Goal: Task Accomplishment & Management: Manage account settings

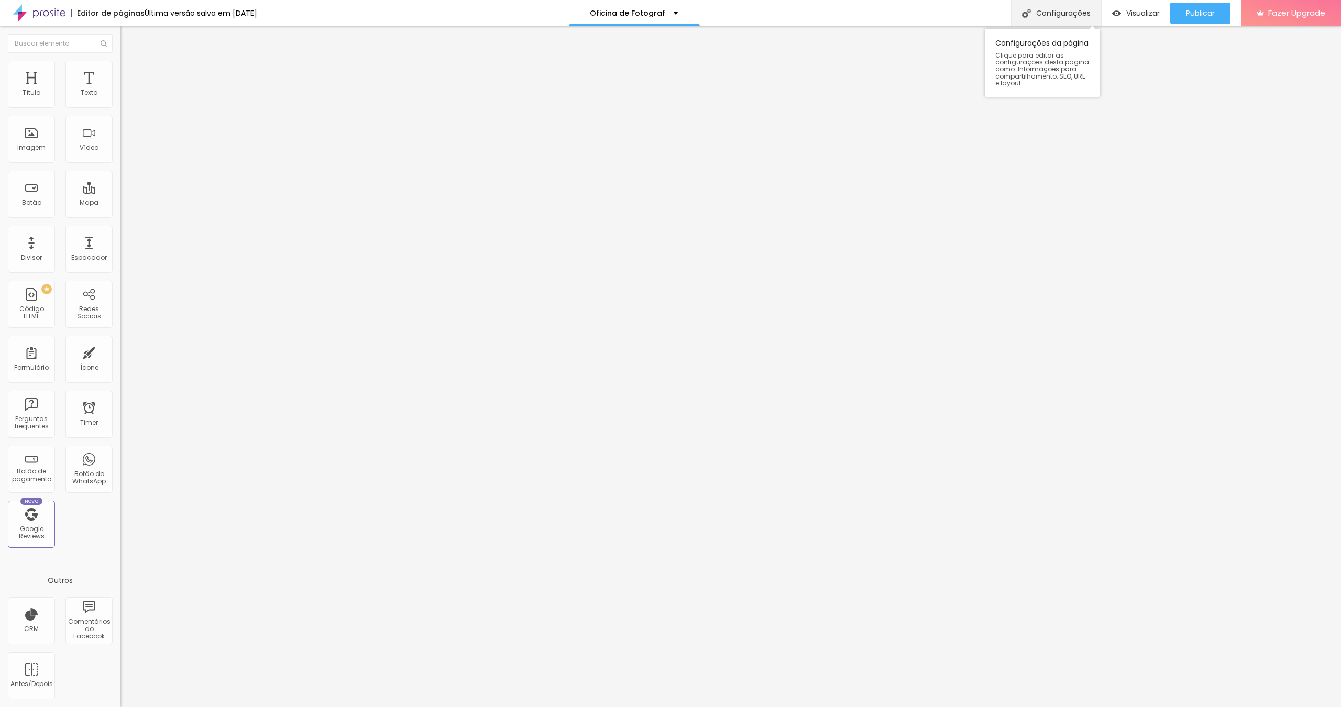
click at [1078, 15] on div "Configurações" at bounding box center [1056, 13] width 90 height 26
type input "Oficina de Fotografia Gratuita em [GEOGRAPHIC_DATA]"
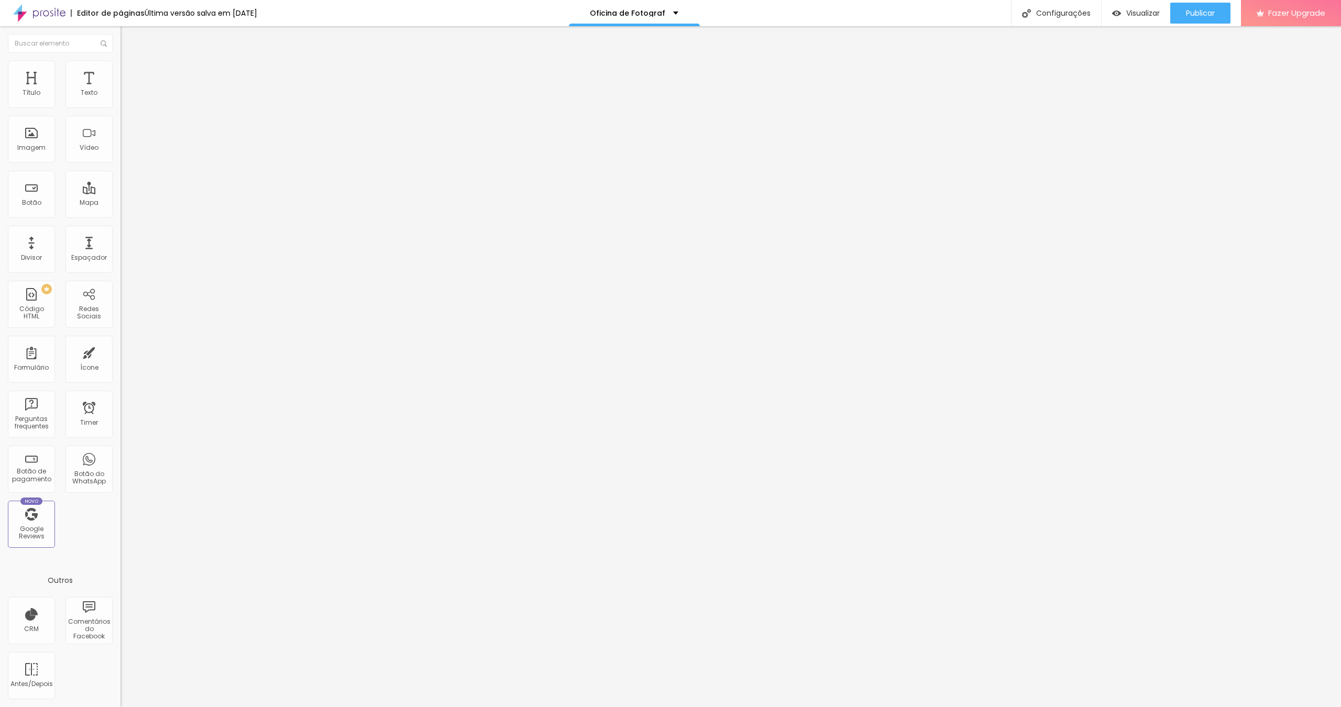
drag, startPoint x: 657, startPoint y: 460, endPoint x: 575, endPoint y: 462, distance: 82.8
type textarea "Descubra uma nova profissão"
click at [865, 707] on div at bounding box center [670, 717] width 1341 height 9
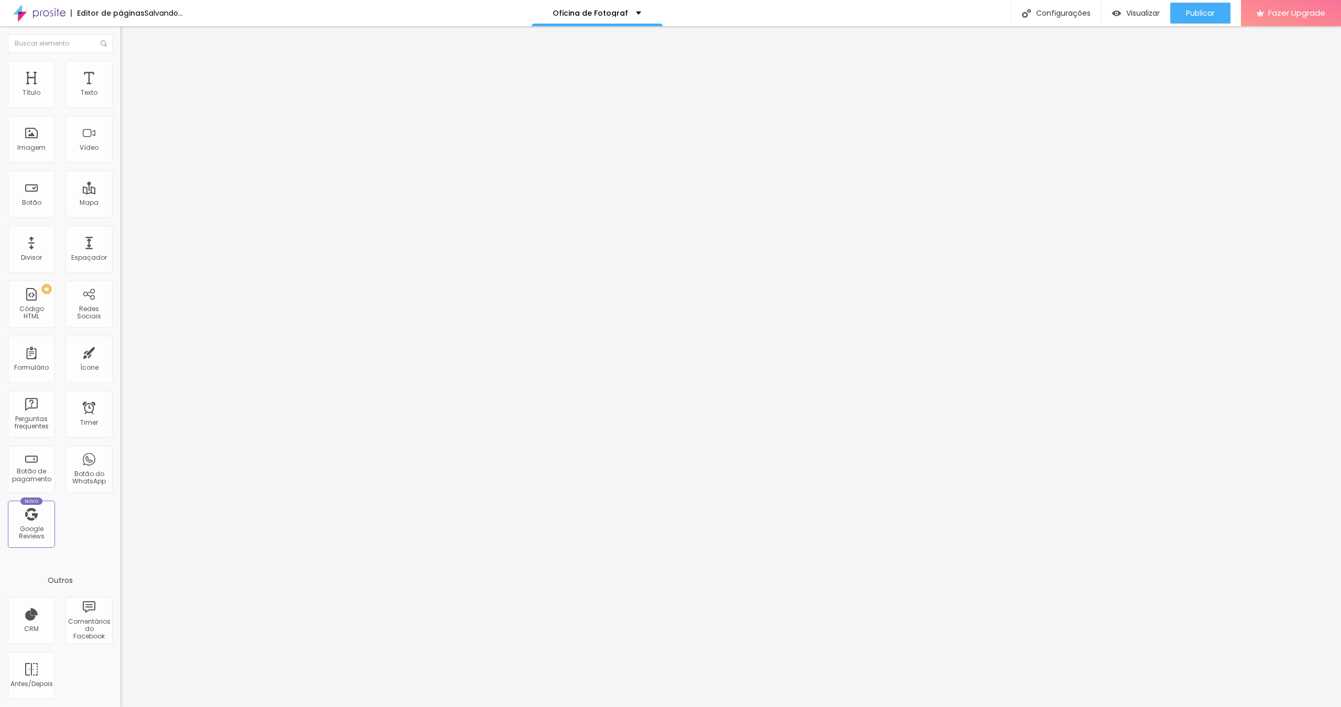
click at [120, 90] on span "Trocar imagem" at bounding box center [148, 85] width 57 height 9
click at [1196, 14] on span "Publicar" at bounding box center [1200, 13] width 29 height 8
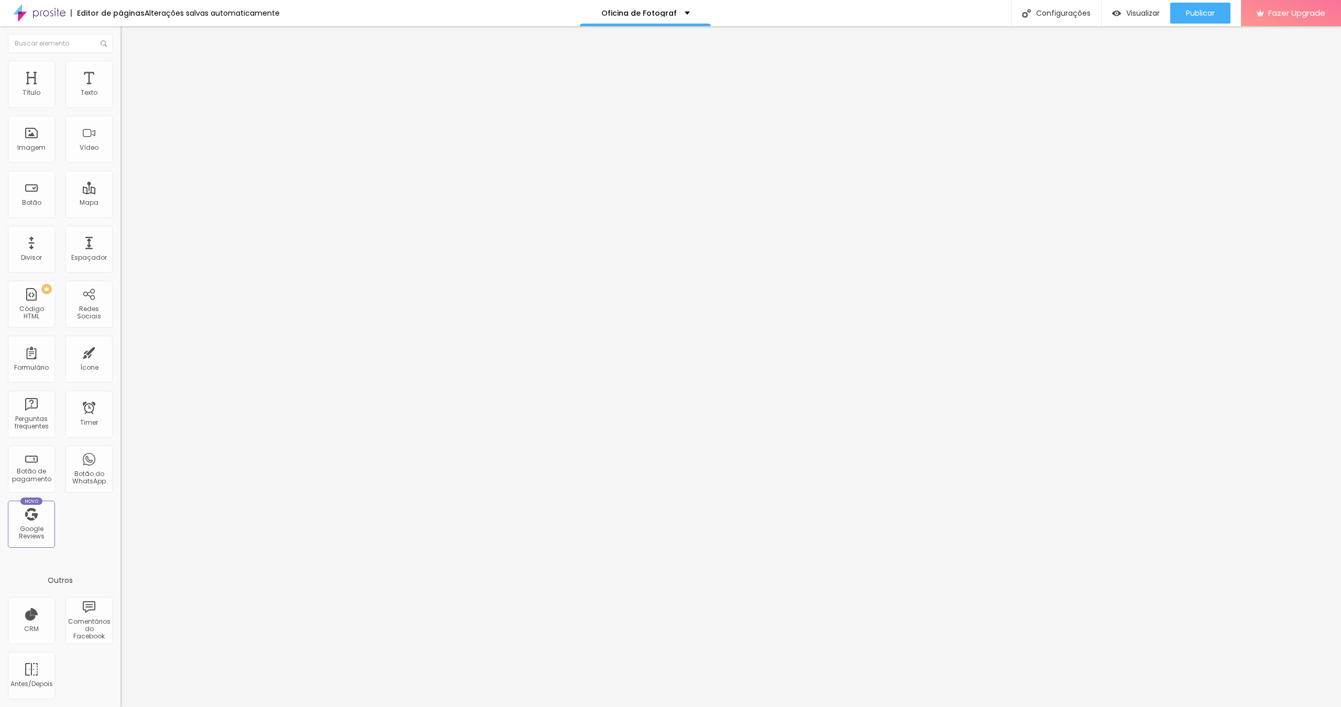
click at [120, 71] on img at bounding box center [124, 75] width 9 height 9
click at [120, 71] on li "Avançado" at bounding box center [180, 76] width 120 height 10
click at [1196, 11] on span "Publicar" at bounding box center [1200, 13] width 29 height 8
click at [1206, 15] on span "Publicar" at bounding box center [1200, 13] width 29 height 8
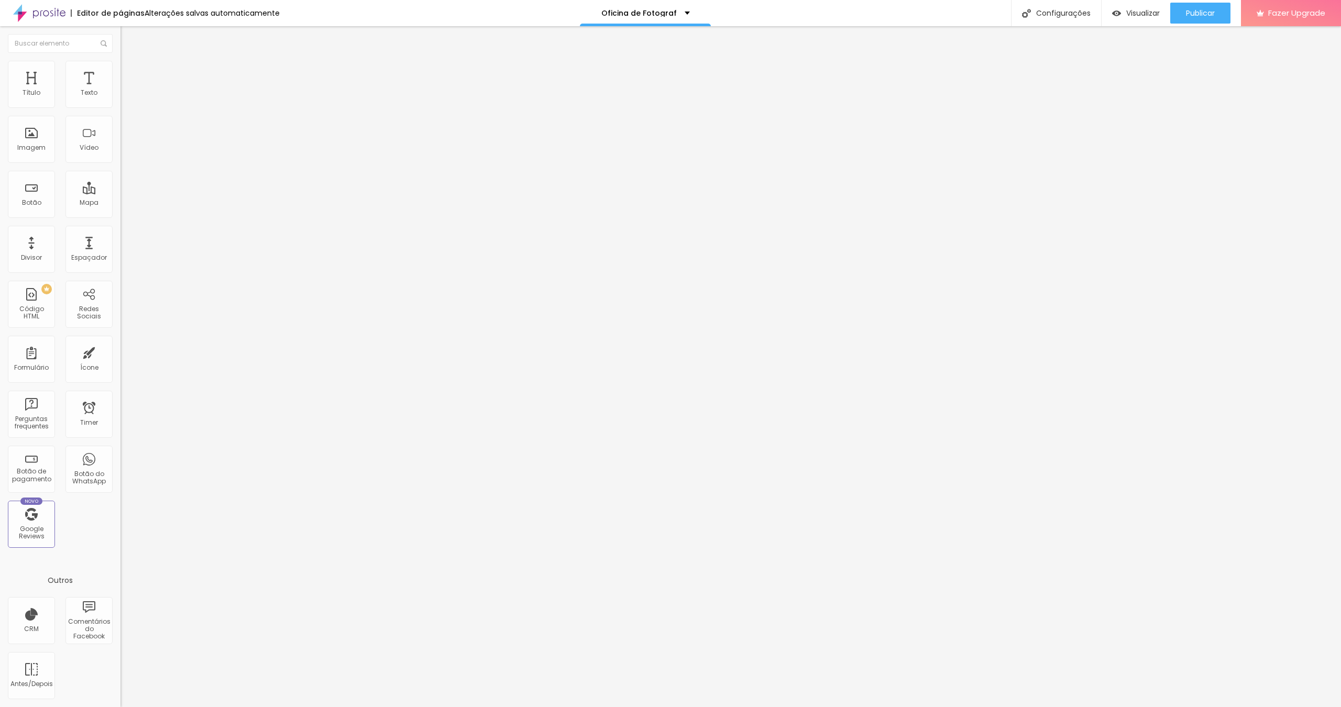
click at [120, 71] on img at bounding box center [124, 75] width 9 height 9
click at [120, 90] on span "Trocar imagem" at bounding box center [148, 85] width 57 height 9
click at [1186, 11] on span "Publicar" at bounding box center [1200, 13] width 29 height 8
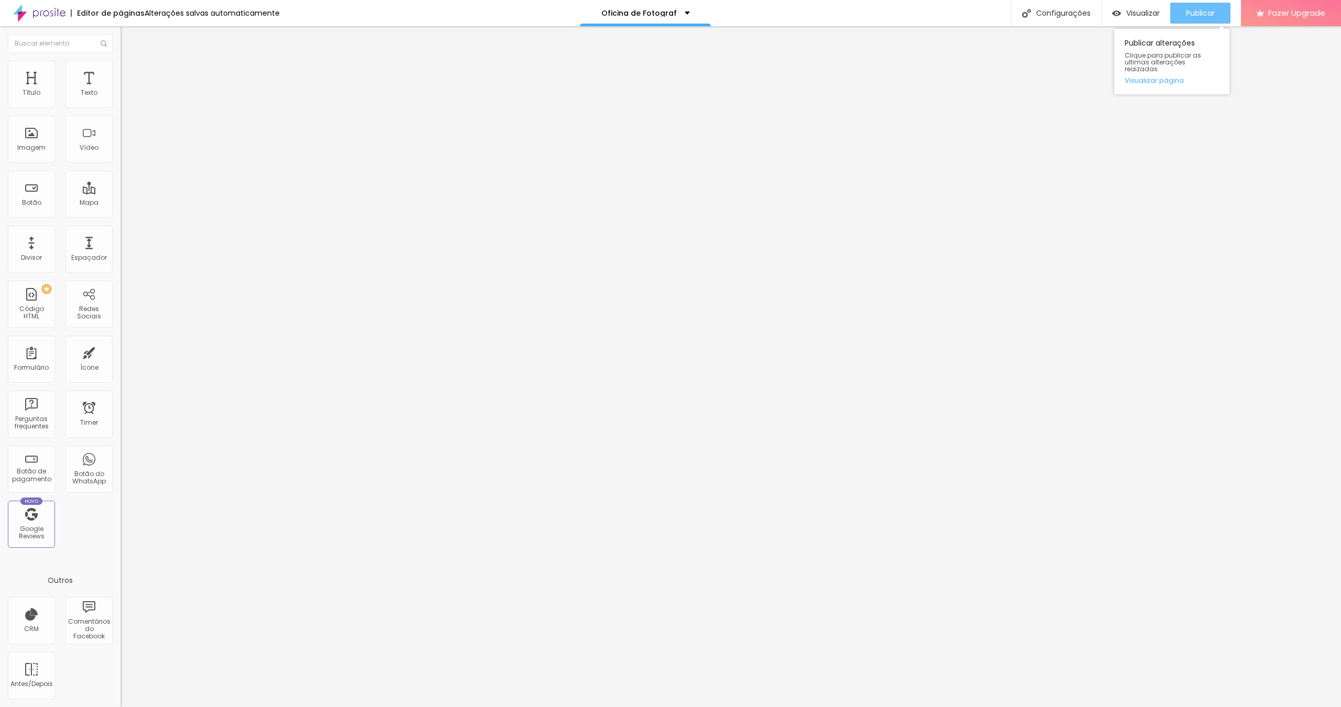
click at [1212, 17] on span "Publicar" at bounding box center [1200, 13] width 29 height 8
click at [1198, 9] on span "Publicar" at bounding box center [1200, 13] width 29 height 8
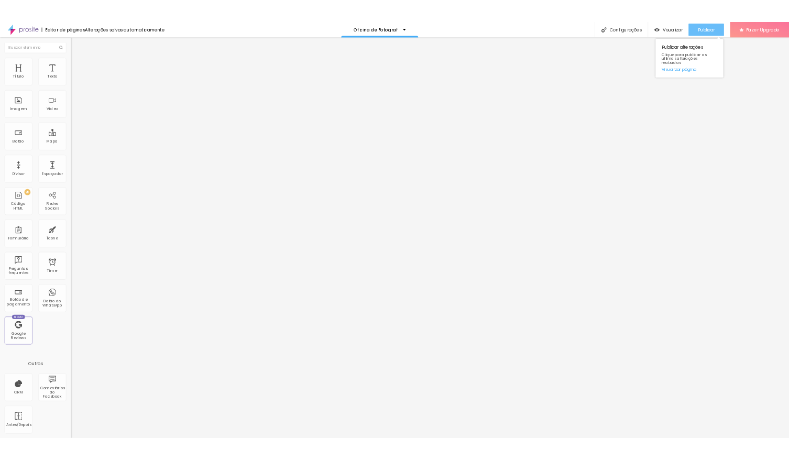
scroll to position [0, 0]
